Goal: Find specific page/section: Find specific page/section

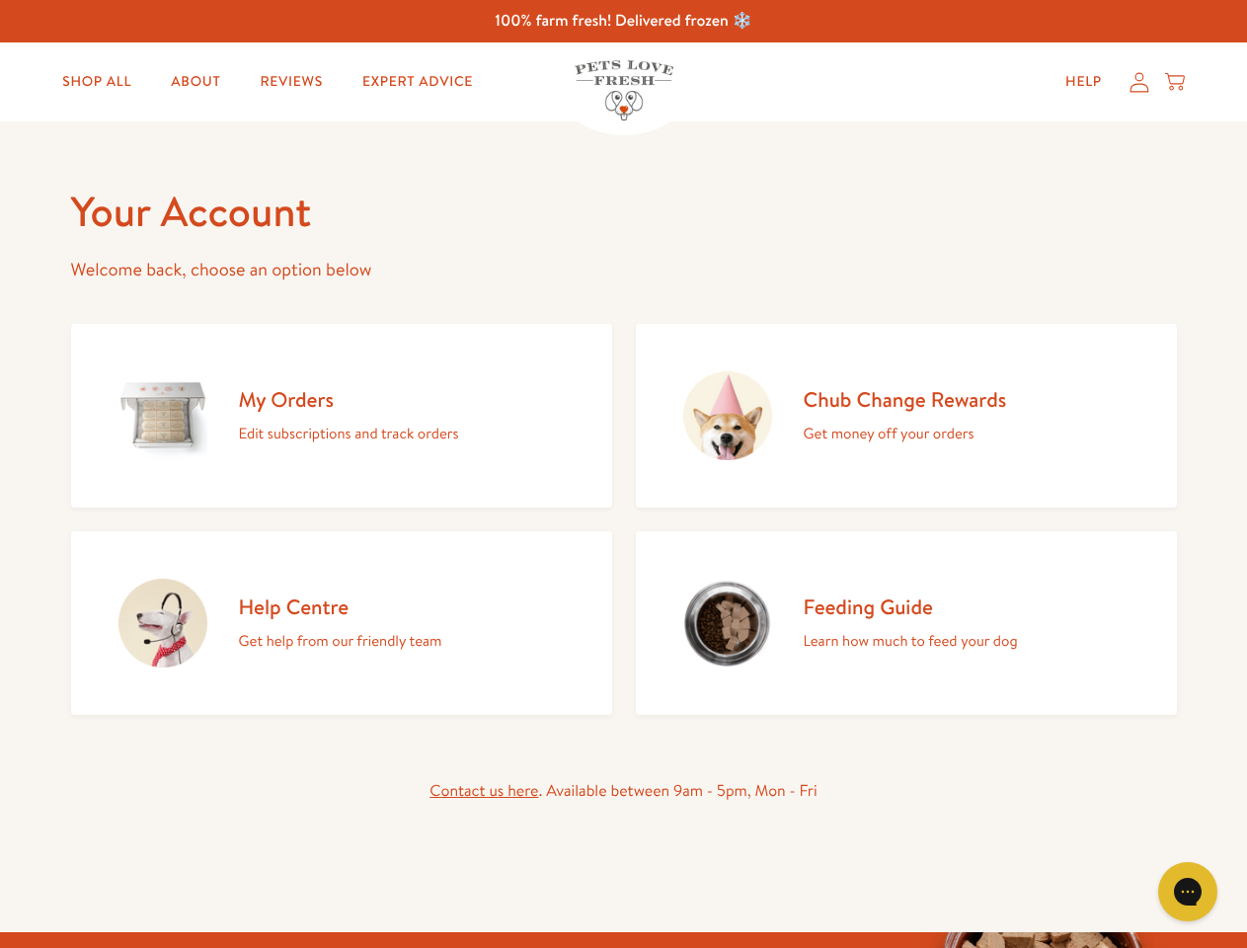
click at [623, 474] on div "My Orders Edit subscriptions and track orders Chub Change Rewards Get money off…" at bounding box center [624, 515] width 1106 height 399
click at [1188, 892] on icon "Gorgias live chat" at bounding box center [1187, 891] width 19 height 19
